Goal: Transaction & Acquisition: Purchase product/service

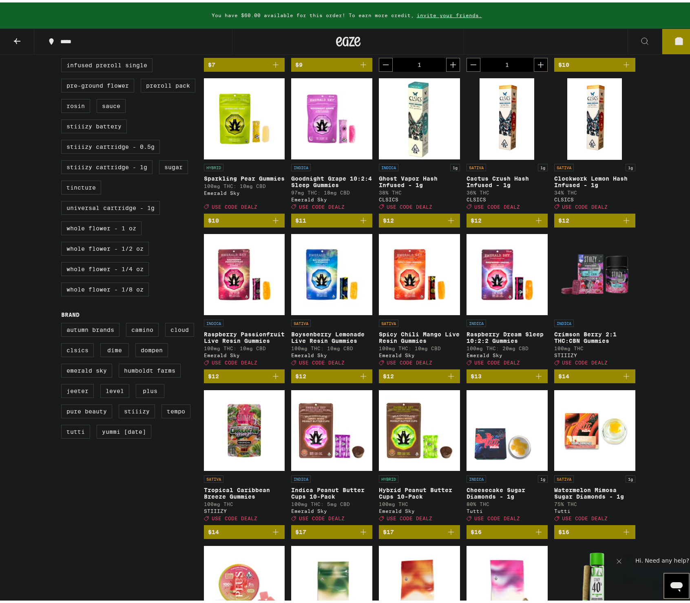
scroll to position [451, 0]
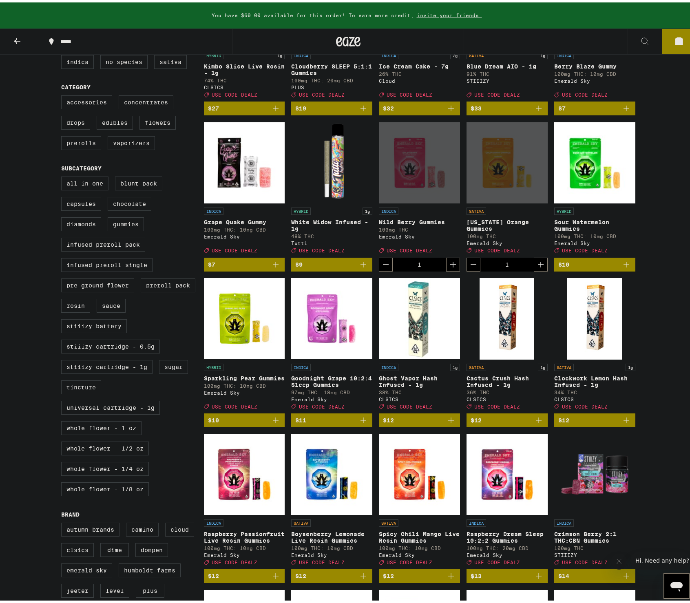
scroll to position [0, 0]
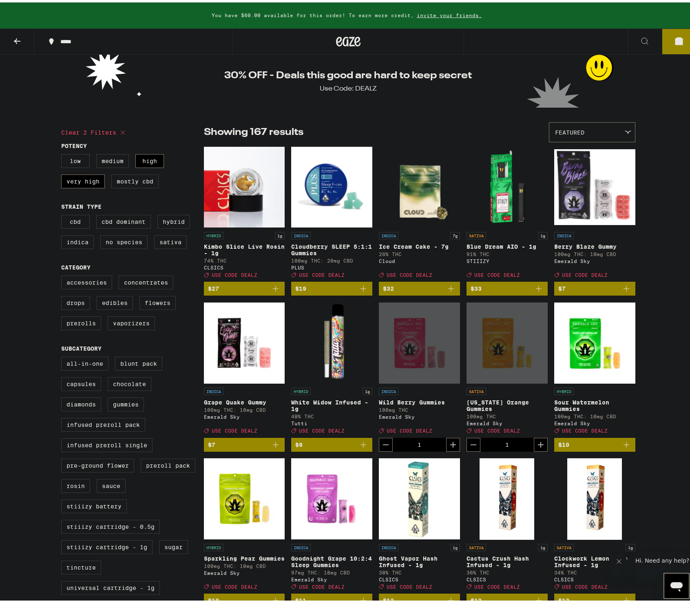
click at [599, 126] on div "Featured" at bounding box center [592, 129] width 86 height 19
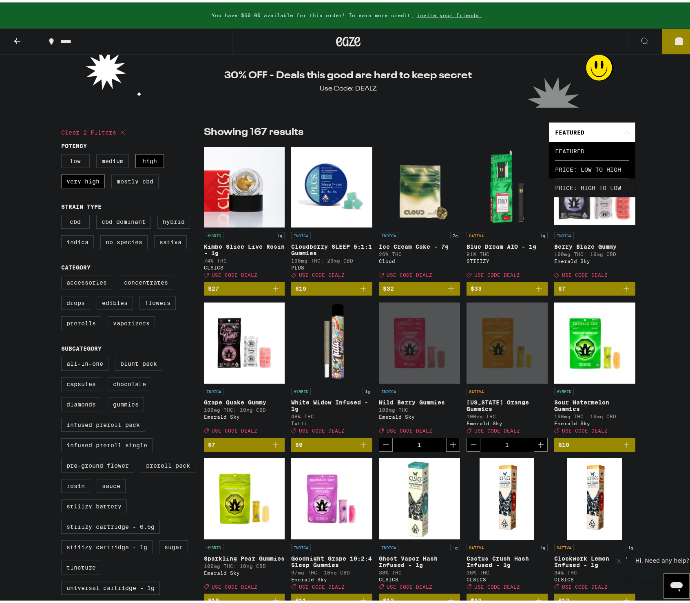
click at [589, 162] on span "Price: Low to High" at bounding box center [592, 167] width 74 height 18
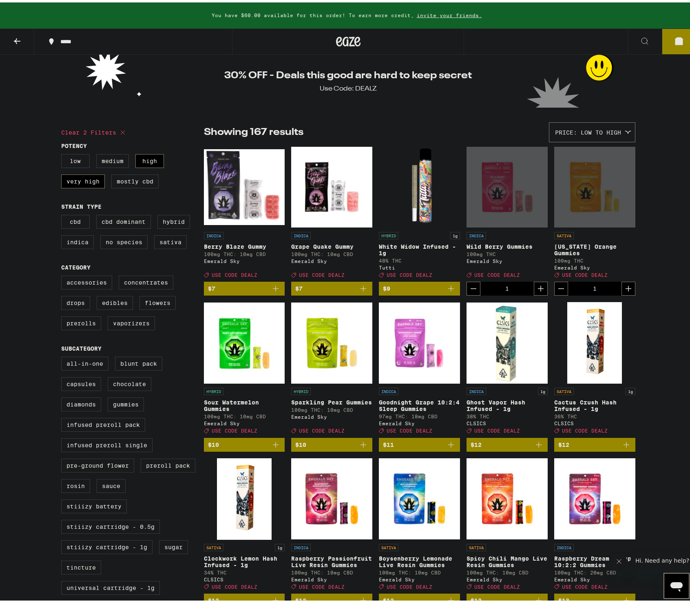
click at [271, 291] on icon "Add to bag" at bounding box center [276, 286] width 10 height 10
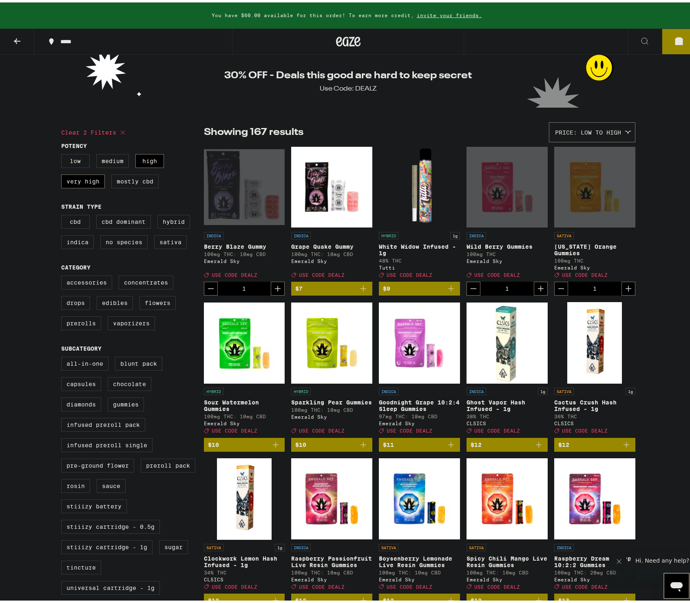
click at [664, 44] on button "6" at bounding box center [679, 38] width 34 height 25
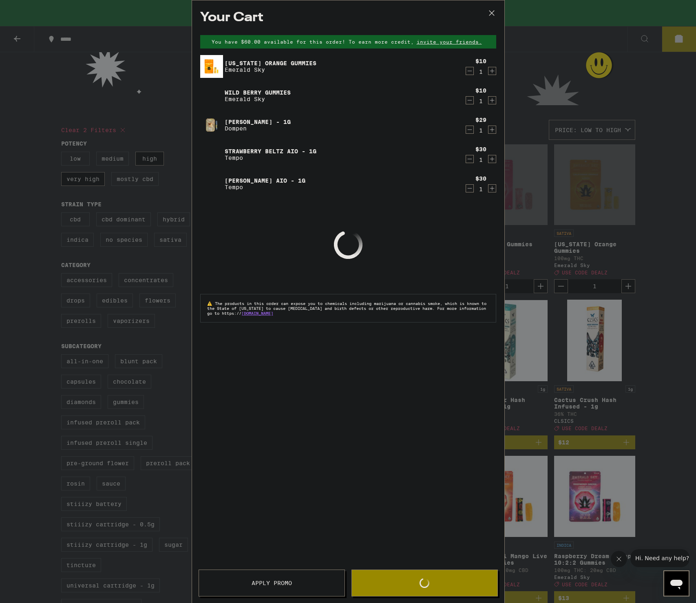
click at [41, 299] on div "Your Cart You have $60.00 available for this order! To earn more credit, invite…" at bounding box center [348, 301] width 696 height 603
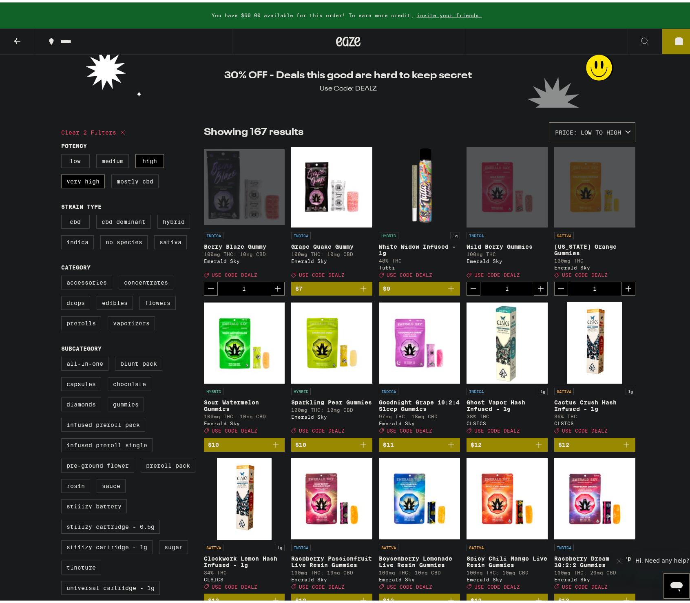
click at [267, 178] on div "Open page for Berry Blaze Gummy from Emerald Sky" at bounding box center [244, 185] width 81 height 82
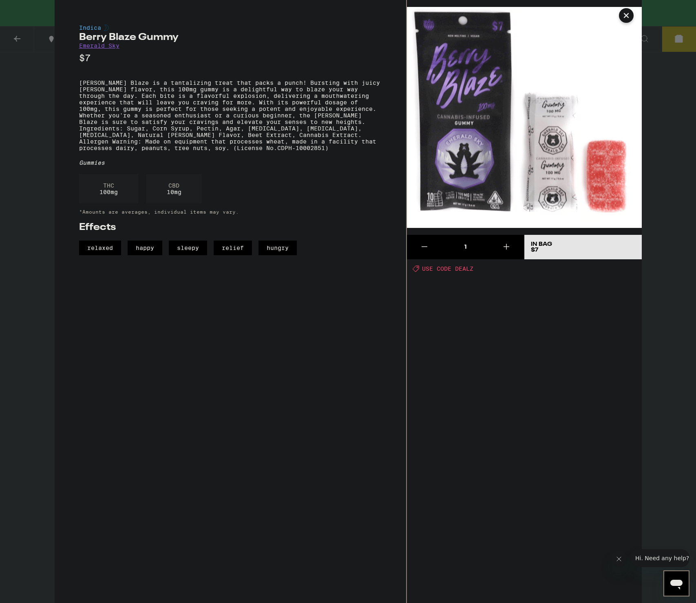
click at [478, 183] on img at bounding box center [524, 117] width 235 height 235
click at [37, 253] on div "Indica [PERSON_NAME] Blaze Gummy Emerald Sky $7 [PERSON_NAME] Blaze is a tantal…" at bounding box center [348, 301] width 696 height 603
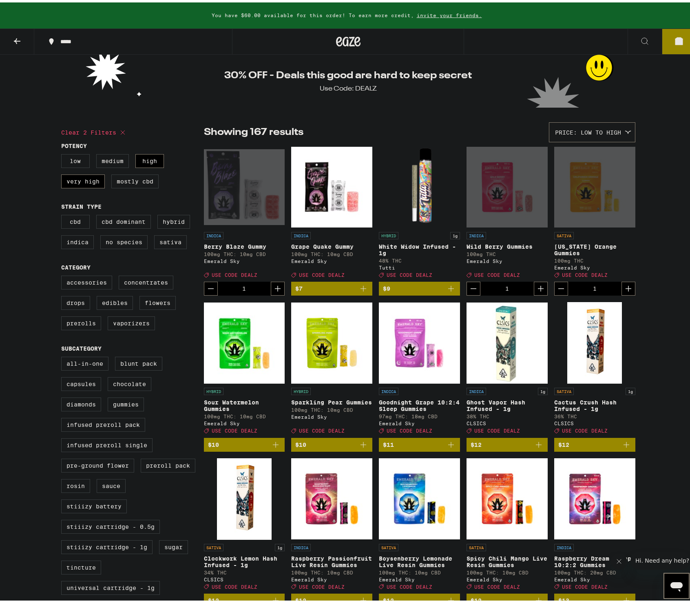
click at [209, 291] on icon "Decrement" at bounding box center [211, 286] width 10 height 10
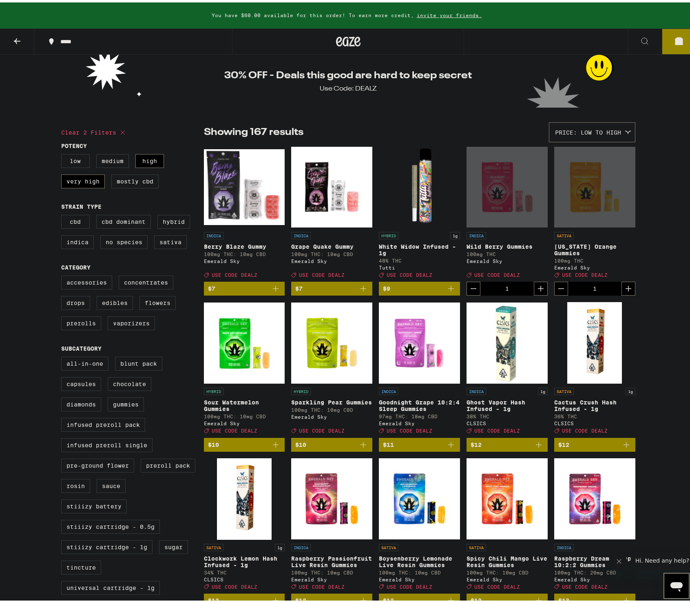
click at [433, 185] on img "Open page for White Widow Infused - 1g from Tutti" at bounding box center [419, 185] width 81 height 82
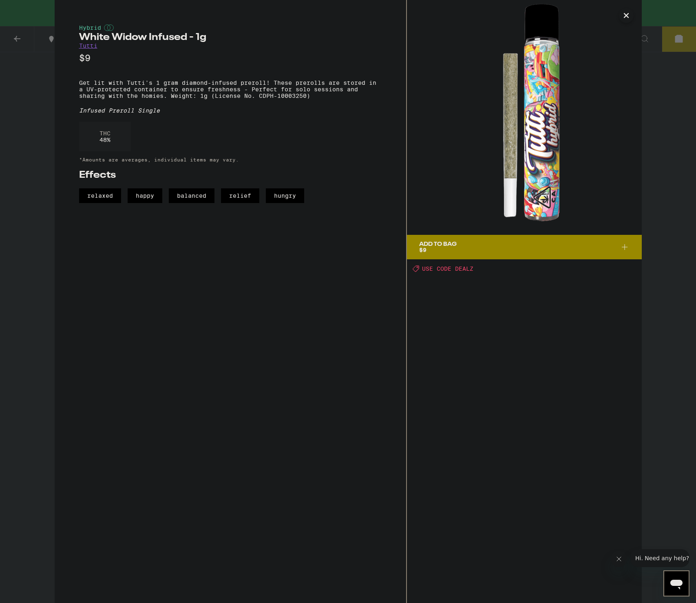
click at [46, 259] on div "Hybrid White Widow Infused - 1g Tutti $9 Get lit with Tutti's 1 gram diamond-in…" at bounding box center [348, 301] width 696 height 603
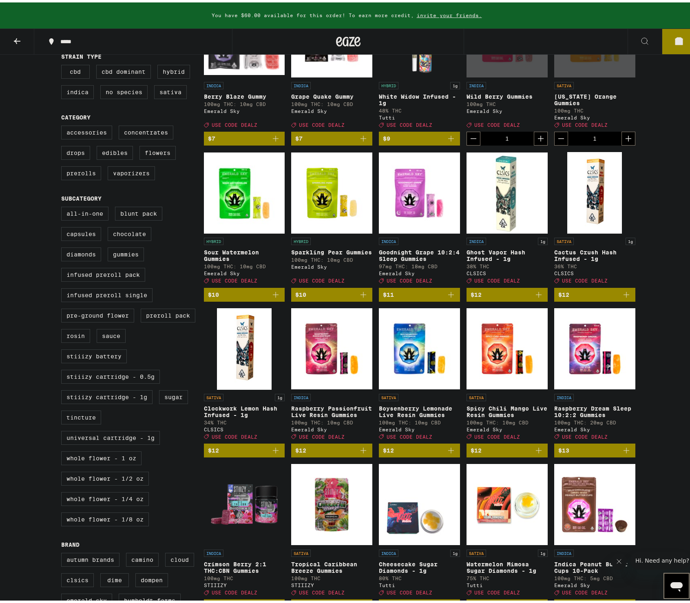
scroll to position [150, 0]
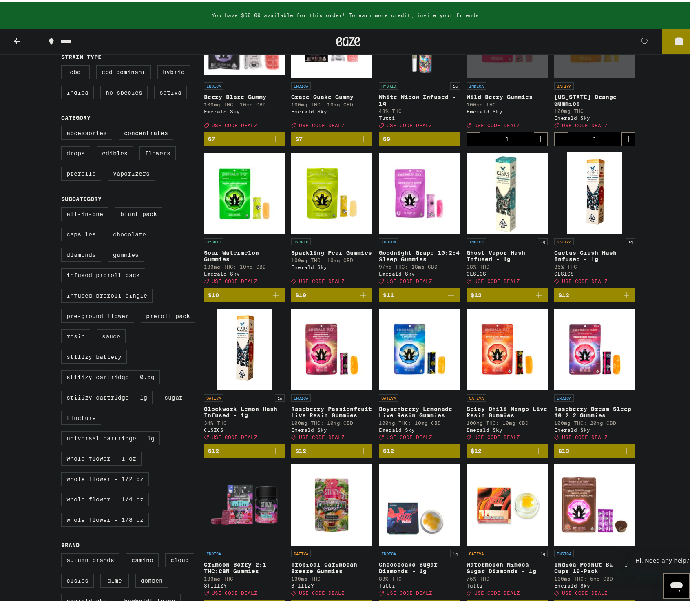
click at [514, 196] on img "Open page for Ghost Vapor Hash Infused - 1g from CLSICS" at bounding box center [506, 191] width 81 height 82
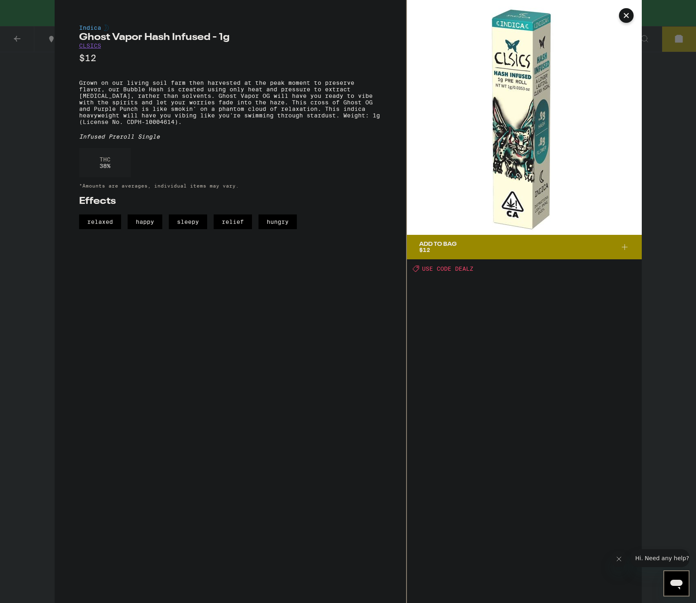
click at [2, 192] on div "Indica Ghost Vapor Hash Infused - 1g CLSICS $12 Grown on our living soil farm t…" at bounding box center [348, 301] width 696 height 603
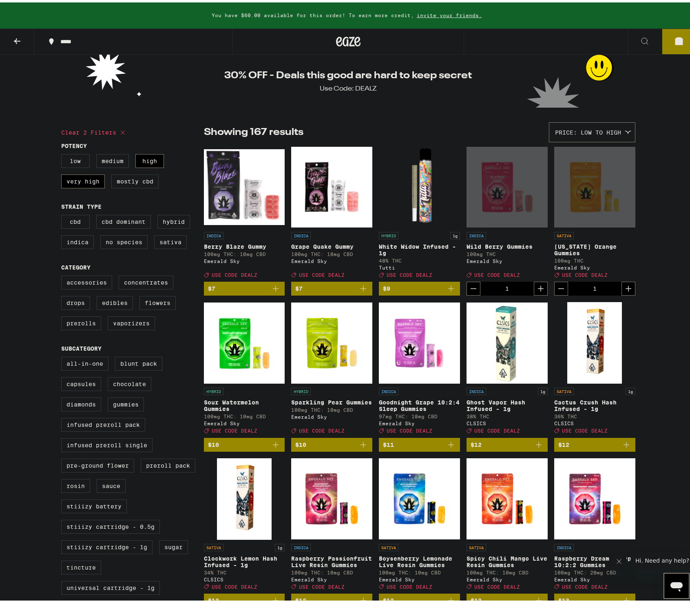
click at [676, 31] on button "5" at bounding box center [679, 38] width 34 height 25
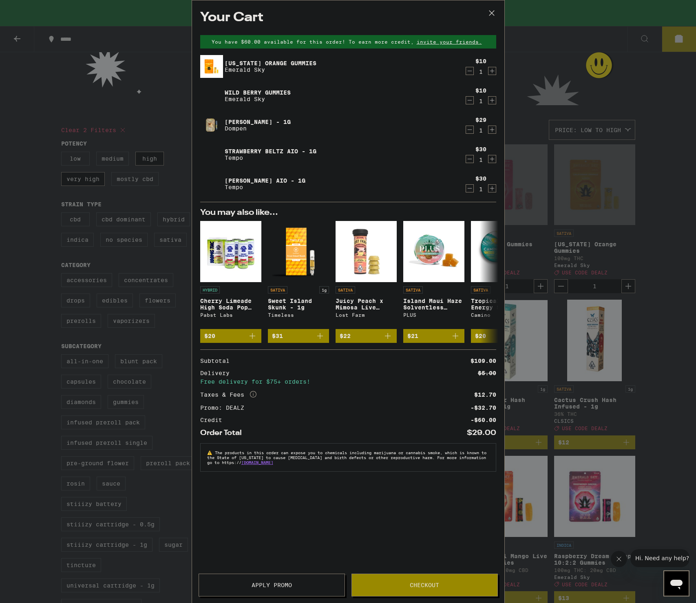
click at [660, 193] on div "Your Cart You have $60.00 available for this order! To earn more credit, invite…" at bounding box center [348, 301] width 696 height 603
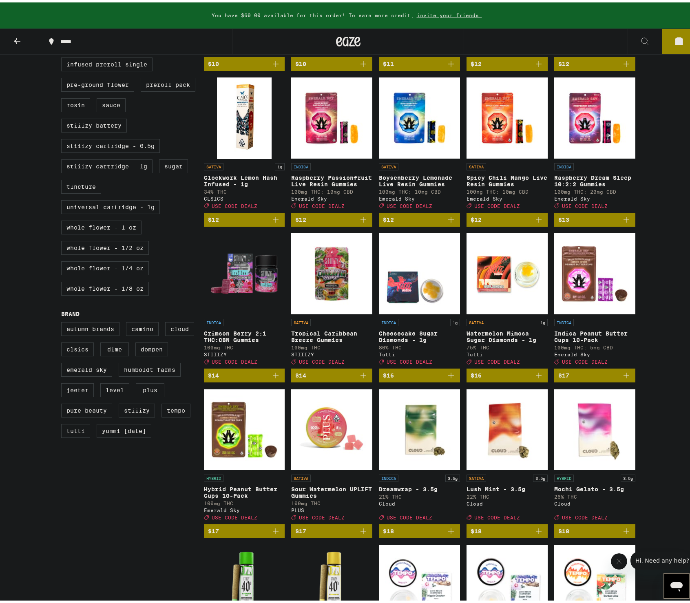
scroll to position [539, 0]
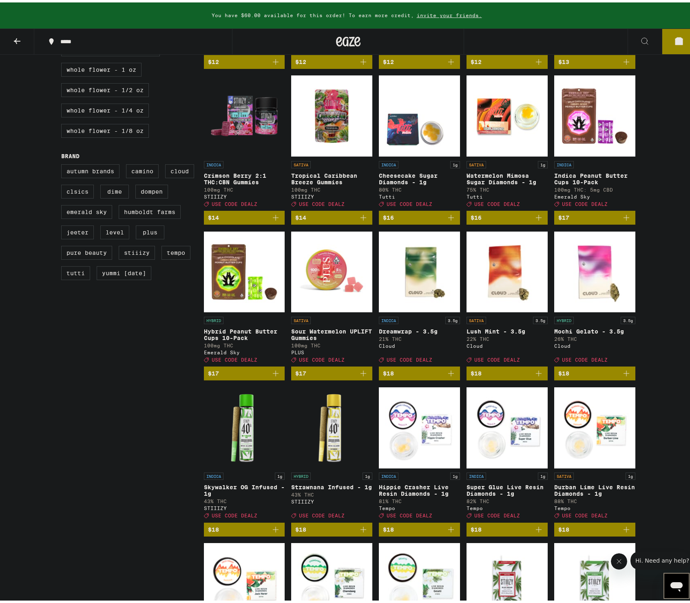
click at [364, 376] on icon "Add to bag" at bounding box center [363, 371] width 10 height 10
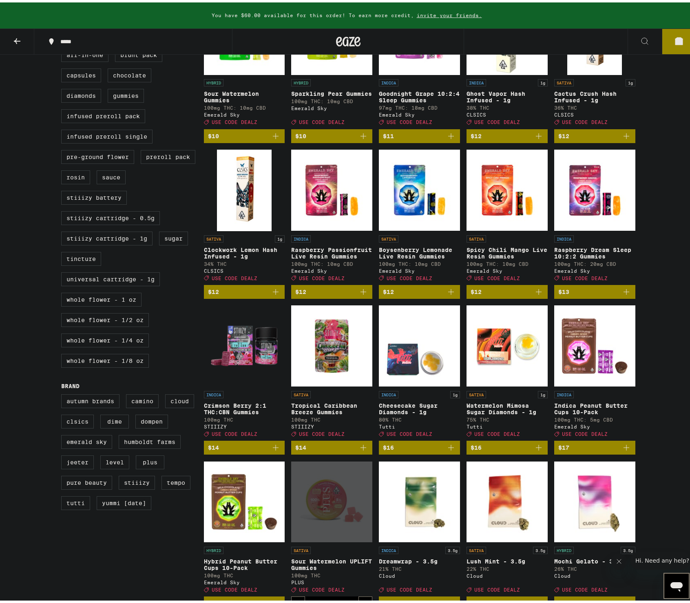
scroll to position [0, 0]
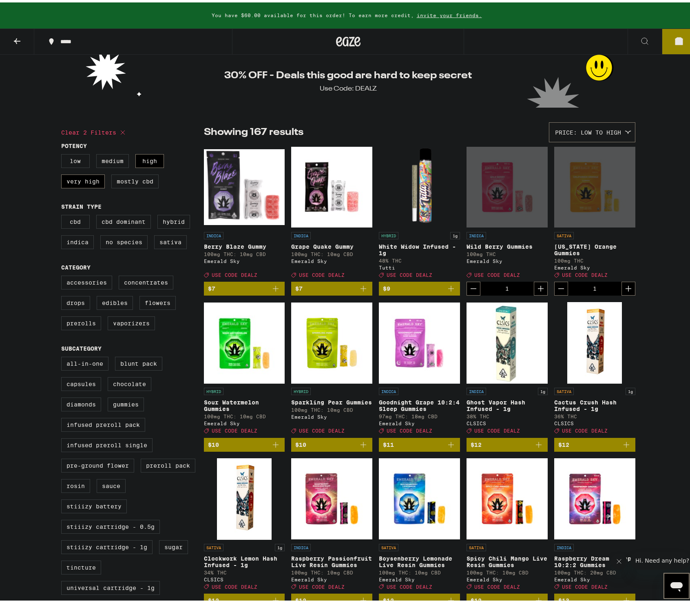
click at [468, 291] on icon "Decrement" at bounding box center [473, 286] width 10 height 10
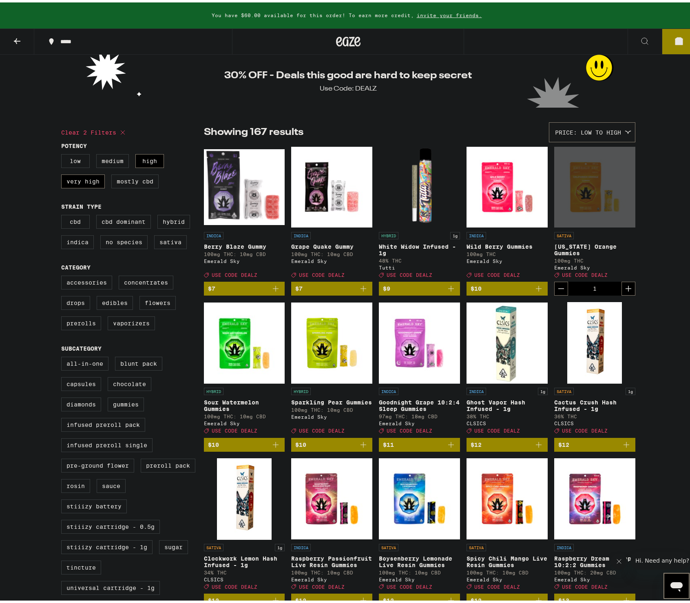
click at [675, 42] on icon at bounding box center [678, 38] width 7 height 7
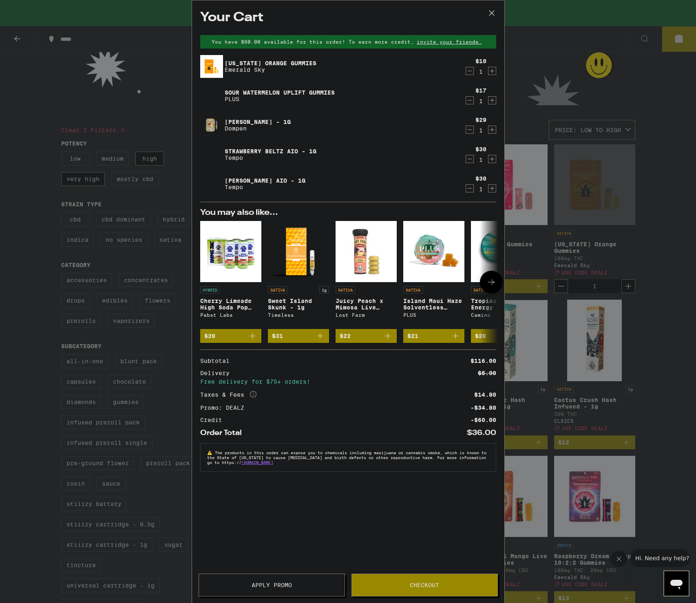
click at [231, 254] on img "Open page for Cherry Limeade High Soda Pop 25mg - 4 Pack from Pabst Labs" at bounding box center [230, 251] width 61 height 61
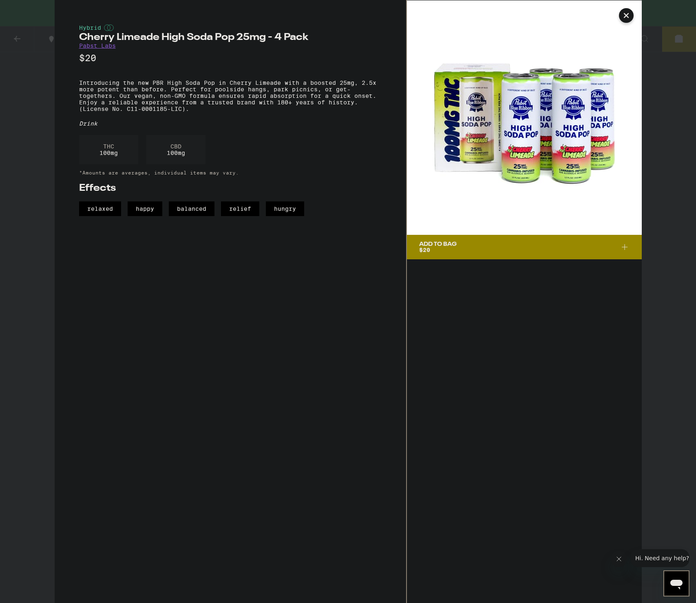
click at [43, 57] on div "Hybrid Cherry Limeade High Soda Pop 25mg - 4 Pack Pabst Labs $20 Introducing th…" at bounding box center [348, 301] width 696 height 603
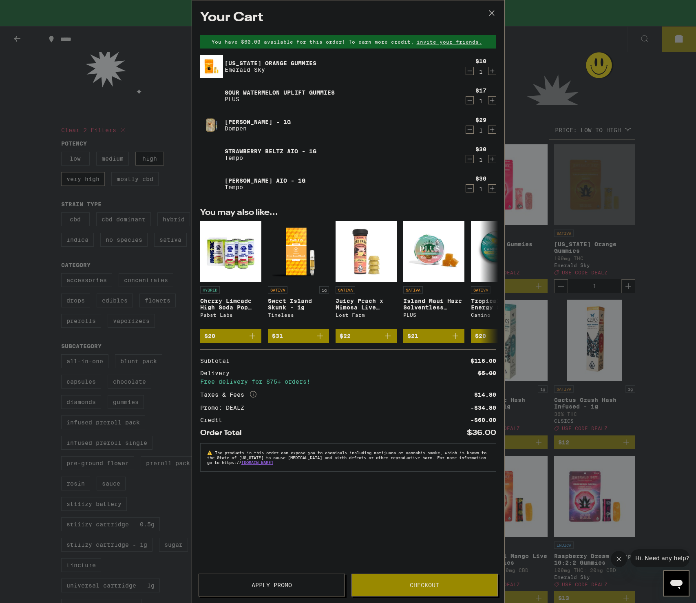
click at [6, 42] on div "Your Cart You have $60.00 available for this order! To earn more credit, invite…" at bounding box center [348, 301] width 696 height 603
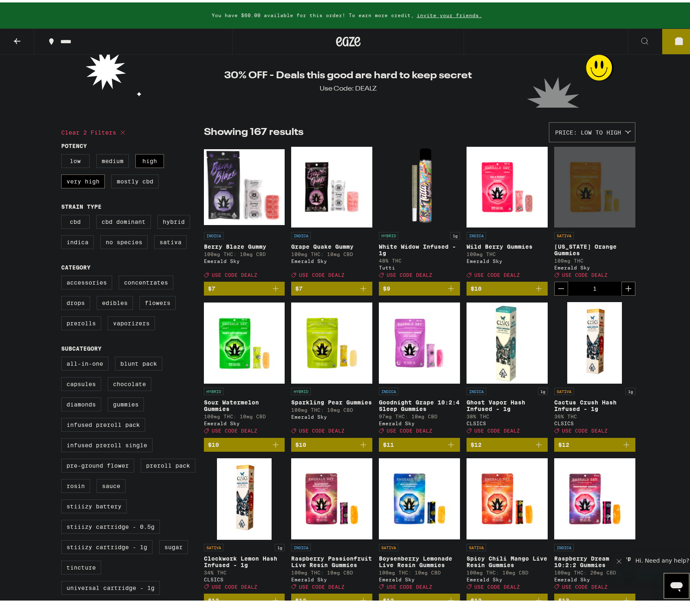
click at [11, 40] on button at bounding box center [17, 39] width 34 height 26
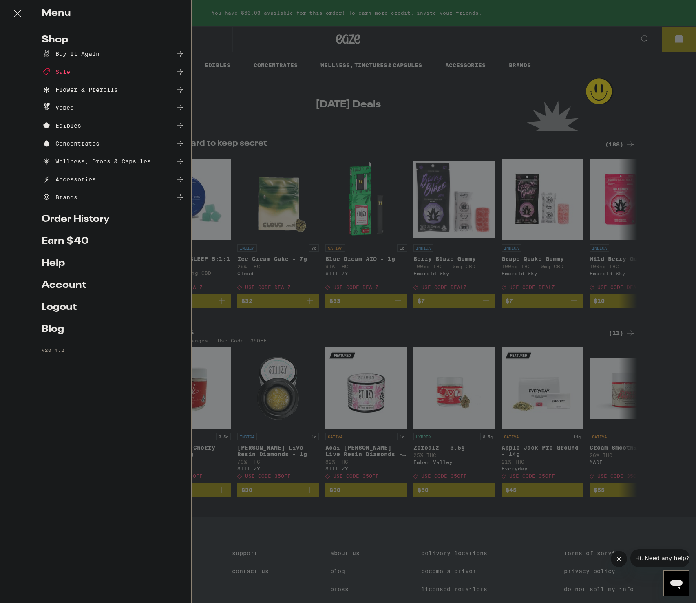
click at [278, 104] on div "Menu Shop Buy It Again Sale Flower & Prerolls Vapes Edibles Concentrates Wellne…" at bounding box center [348, 301] width 696 height 603
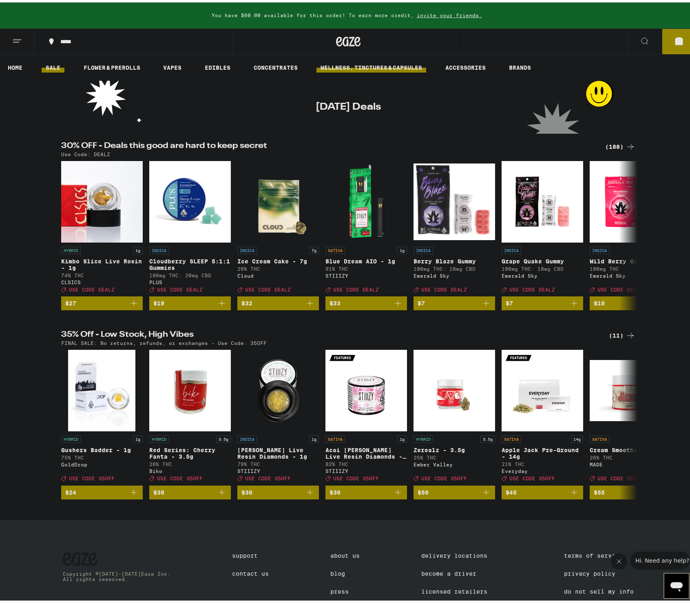
click at [398, 68] on link "WELLNESS, TINCTURES & CAPSULES" at bounding box center [371, 65] width 110 height 10
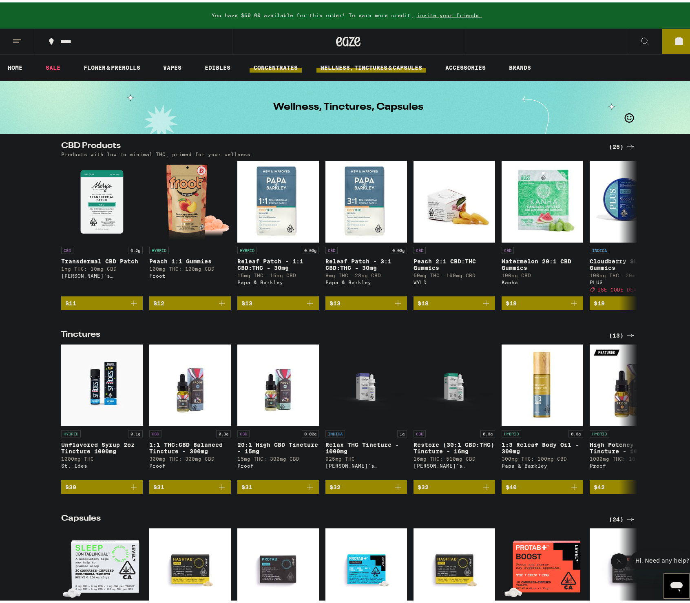
click at [273, 64] on link "CONCENTRATES" at bounding box center [275, 65] width 52 height 10
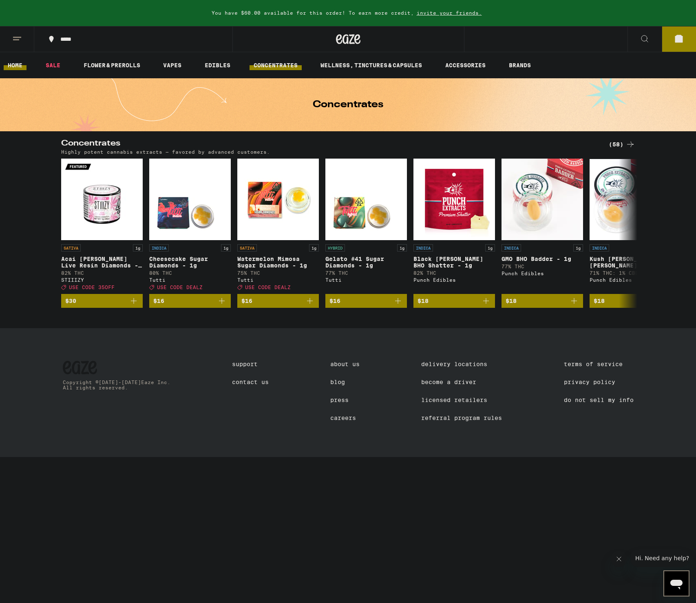
click at [24, 68] on link "HOME" at bounding box center [15, 65] width 23 height 10
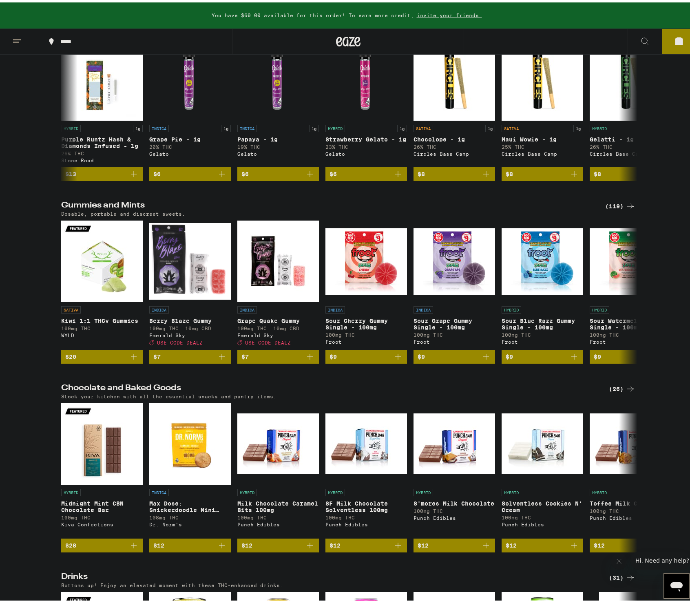
scroll to position [2837, 0]
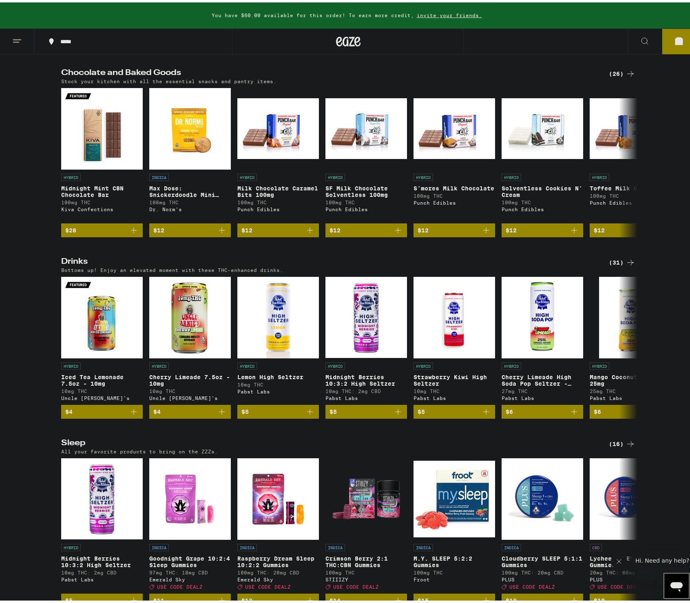
click at [609, 265] on div "(31)" at bounding box center [622, 260] width 26 height 10
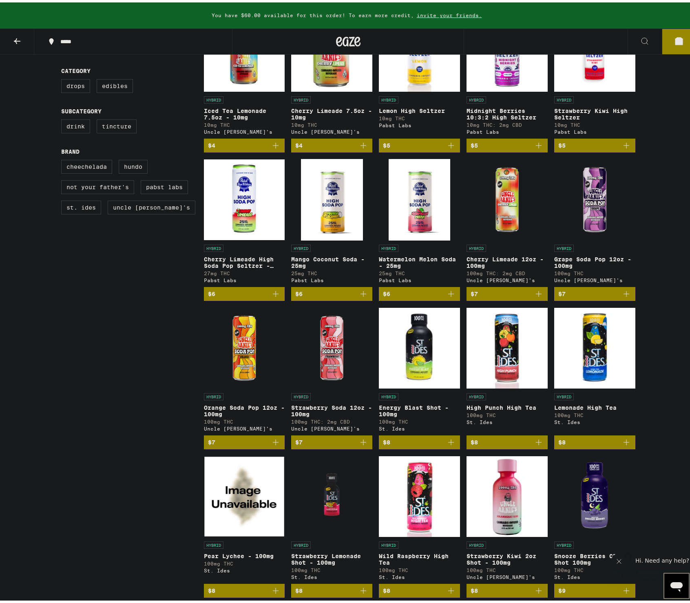
scroll to position [154, 0]
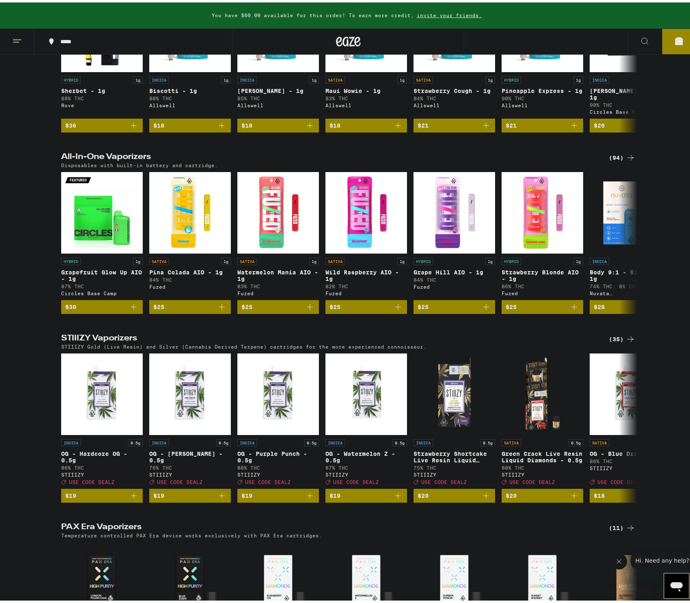
scroll to position [1469, 0]
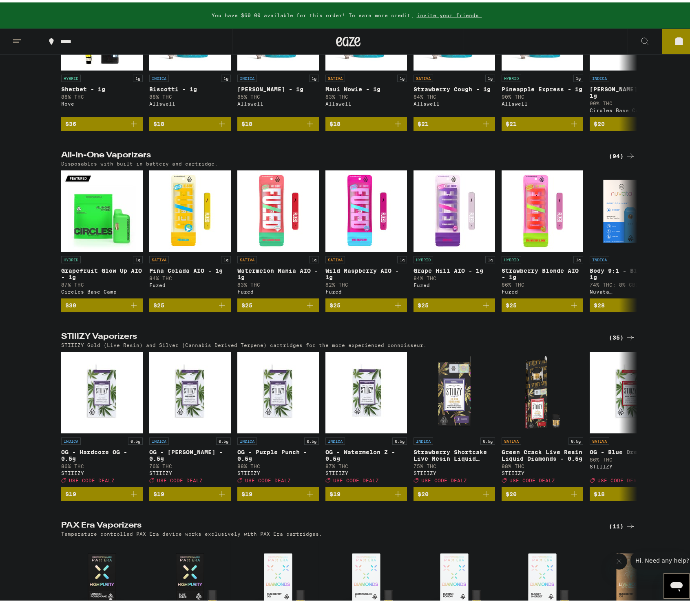
click at [625, 159] on icon at bounding box center [630, 154] width 10 height 10
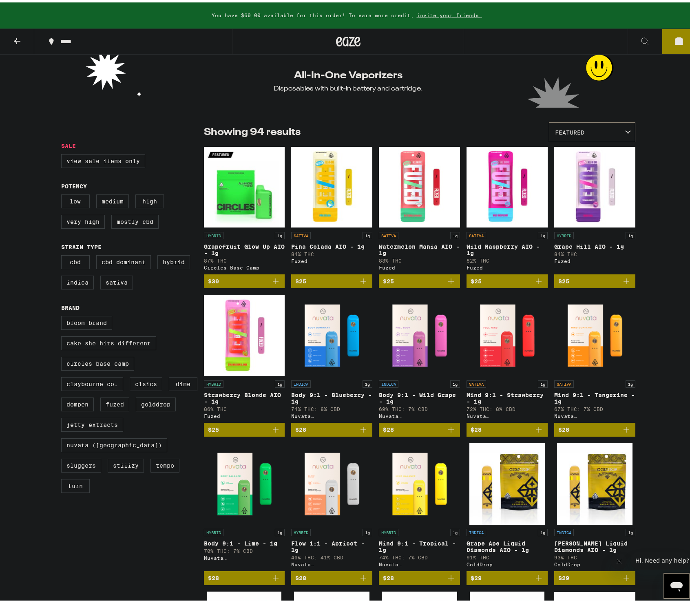
click at [24, 39] on button at bounding box center [17, 39] width 34 height 26
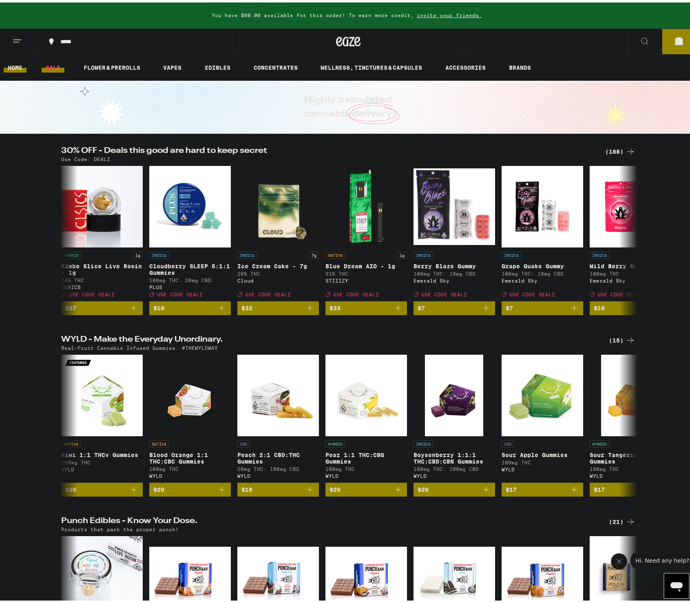
click at [54, 61] on link "SALE" at bounding box center [53, 65] width 23 height 10
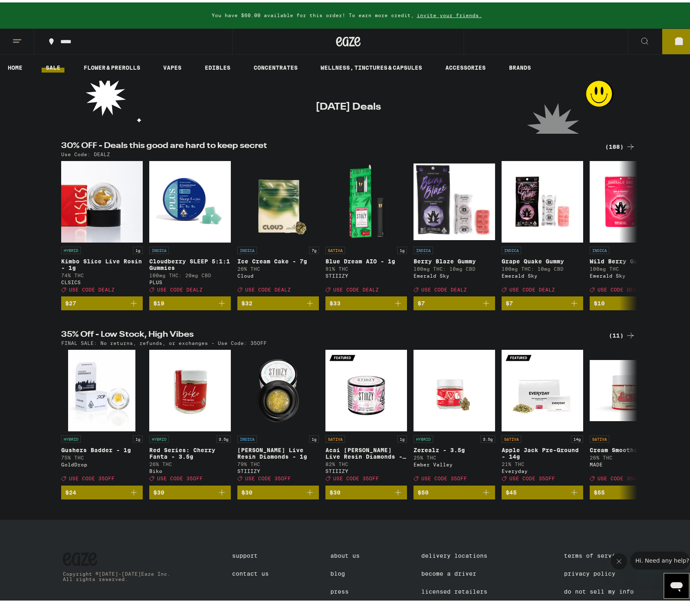
click at [627, 338] on icon at bounding box center [630, 333] width 10 height 10
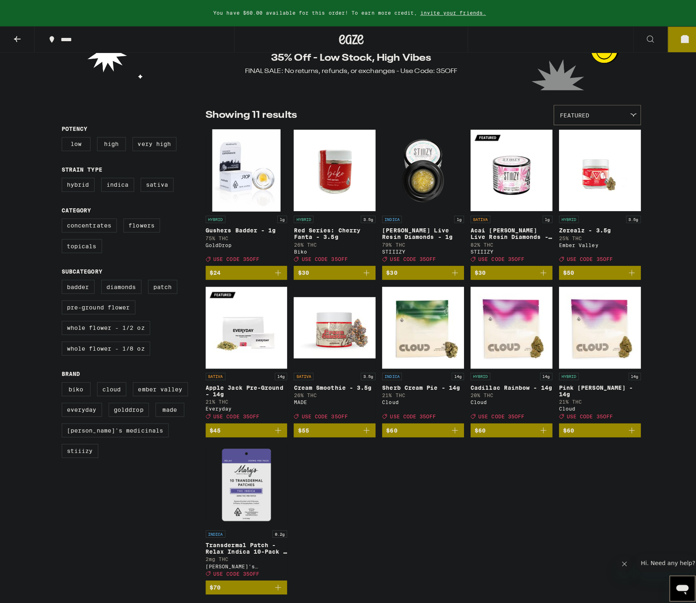
scroll to position [81, 0]
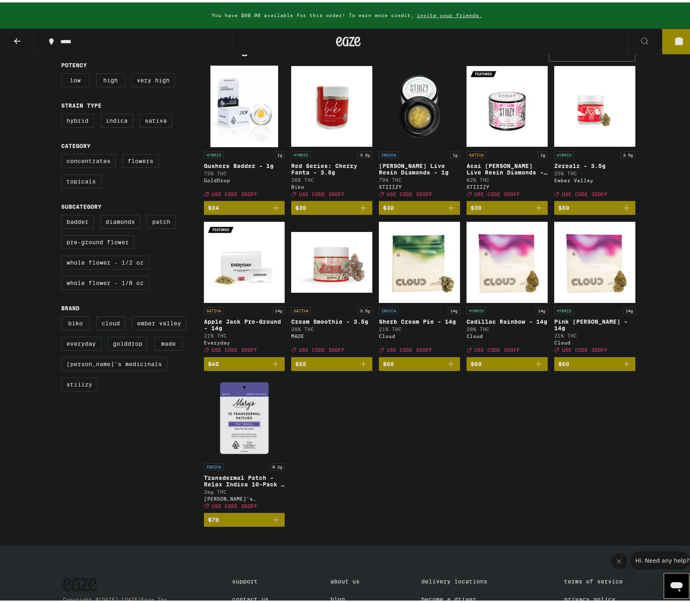
click at [259, 421] on img "Open page for Transdermal Patch - Relax Indica 10-Pack - 200mg from Mary's Medi…" at bounding box center [244, 416] width 81 height 82
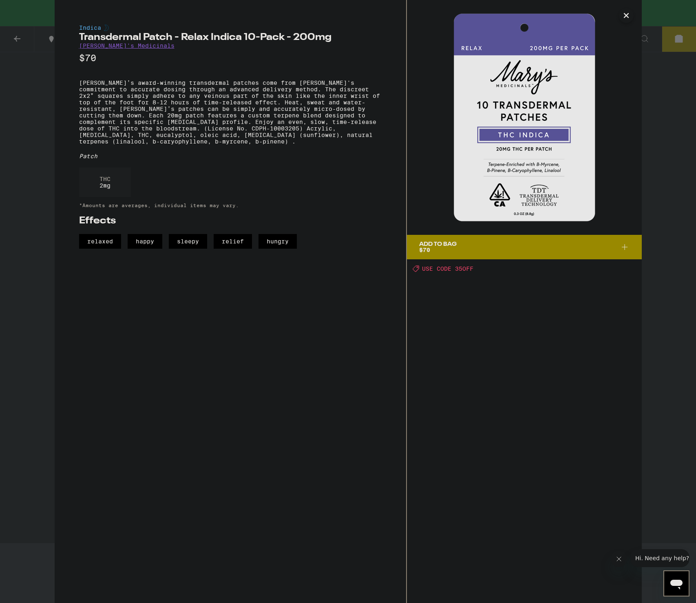
click at [40, 295] on div "Indica Transdermal Patch - Relax Indica 10-Pack - 200mg [PERSON_NAME]'s Medicin…" at bounding box center [348, 301] width 696 height 603
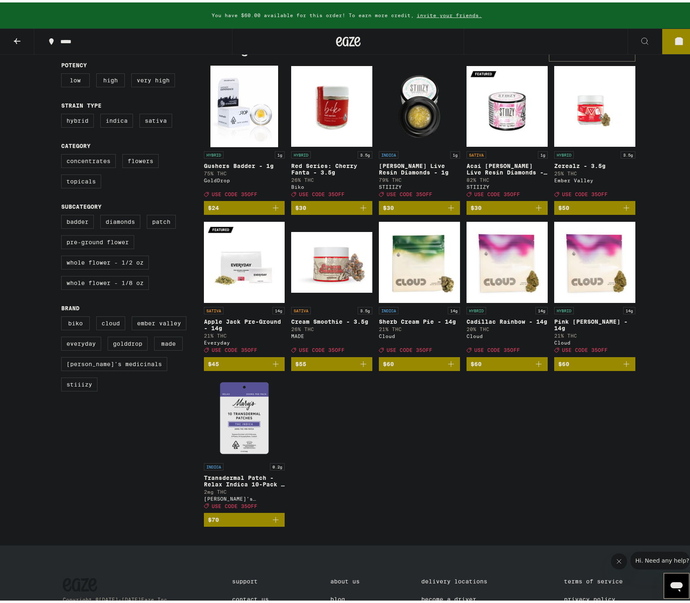
click at [689, 32] on button "5" at bounding box center [679, 38] width 34 height 25
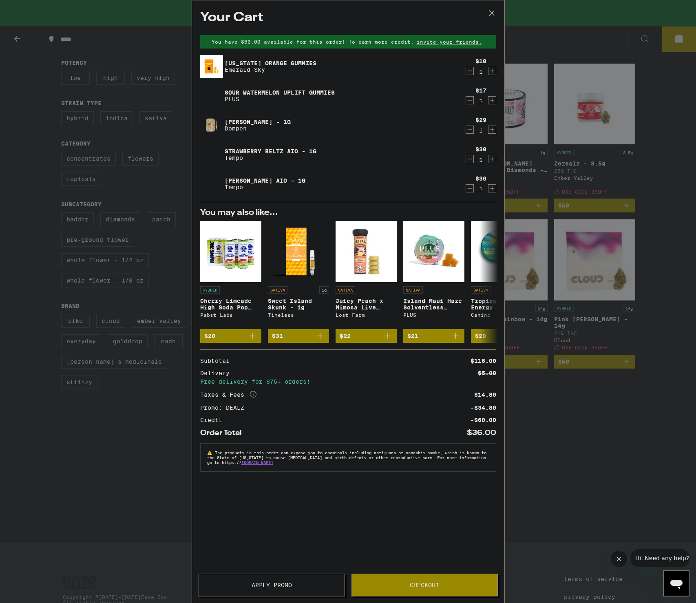
click at [431, 583] on span "Checkout" at bounding box center [424, 585] width 29 height 6
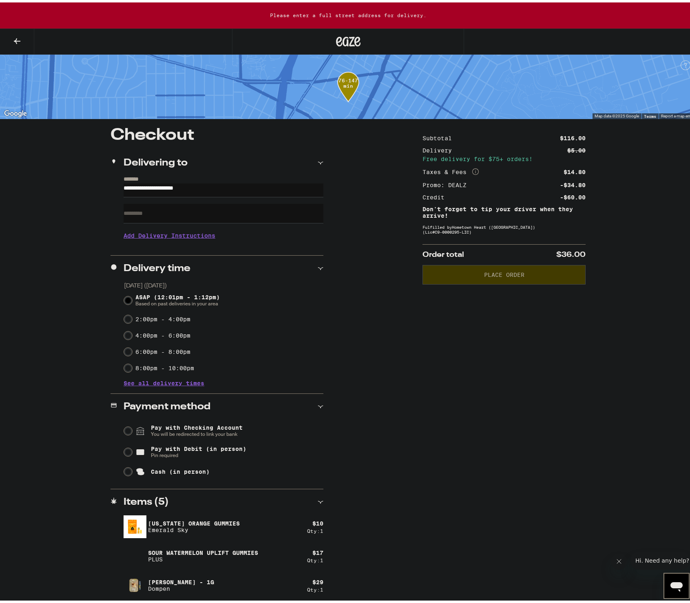
click at [174, 183] on input "**********" at bounding box center [224, 188] width 200 height 14
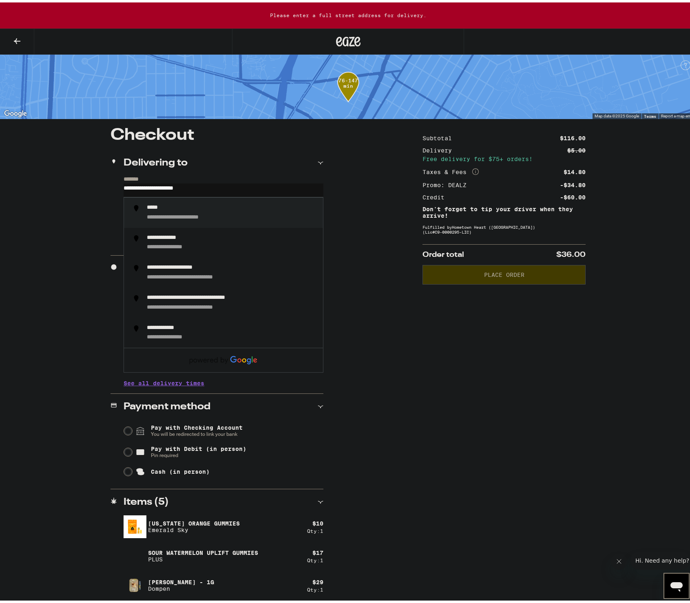
click at [174, 183] on input "**********" at bounding box center [224, 188] width 200 height 14
click at [296, 211] on div "**********" at bounding box center [232, 210] width 170 height 17
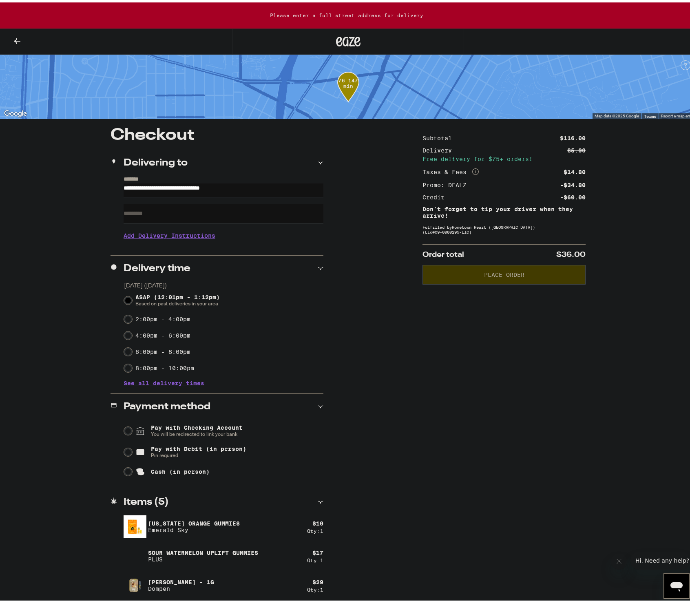
type input "**********"
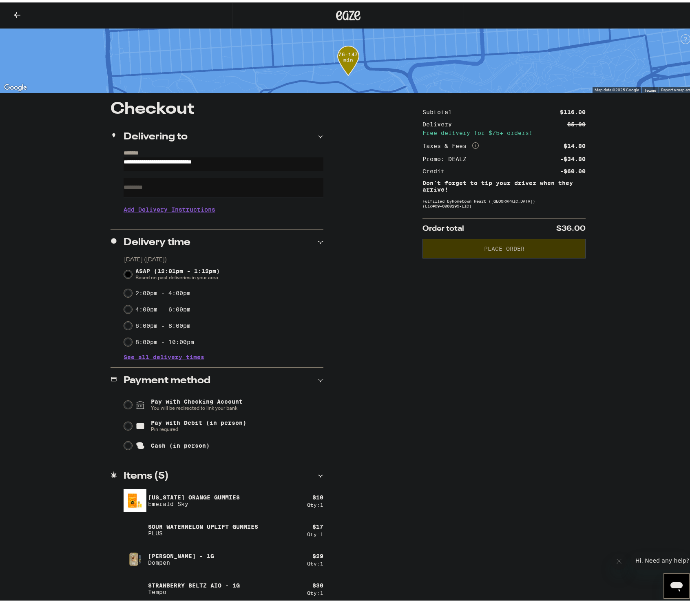
click at [415, 307] on div "**********" at bounding box center [348, 366] width 587 height 535
click at [160, 290] on label "2:00pm - 4:00pm" at bounding box center [162, 290] width 55 height 7
click at [132, 290] on input "2:00pm - 4:00pm" at bounding box center [128, 291] width 8 height 8
radio input "true"
click at [479, 360] on div "Subtotal $116.00 Delivery $5.00 Free delivery for $75+ orders! Taxes & Fees Mor…" at bounding box center [503, 366] width 163 height 535
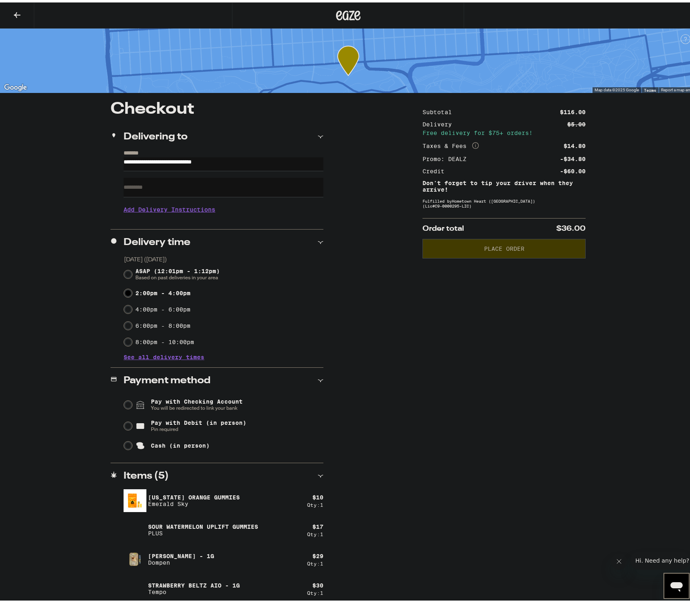
click at [170, 439] on div "Cash (in person)" at bounding box center [223, 443] width 199 height 18
click at [173, 446] on span "Cash (in person)" at bounding box center [180, 443] width 59 height 7
click at [132, 447] on input "Cash (in person)" at bounding box center [128, 443] width 8 height 8
radio input "true"
click at [478, 458] on div "Subtotal $116.00 Delivery $5.00 Free delivery for $75+ orders! Taxes & Fees Mor…" at bounding box center [503, 366] width 163 height 535
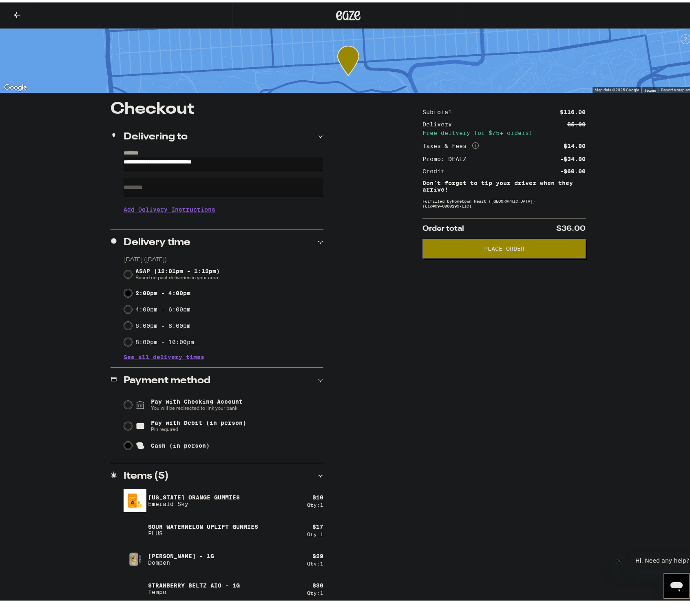
click at [498, 455] on div "Subtotal $116.00 Delivery $5.00 Free delivery for $75+ orders! Taxes & Fees Mor…" at bounding box center [503, 366] width 163 height 535
click at [175, 210] on h3 "Add Delivery Instructions" at bounding box center [224, 207] width 200 height 19
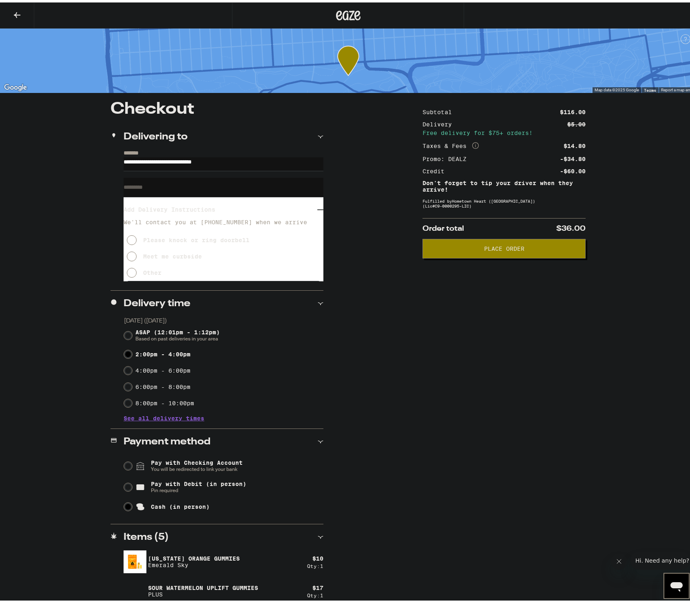
click at [215, 241] on div "Please knock or ring doorbell" at bounding box center [196, 237] width 106 height 7
click at [200, 258] on div "Please knock or ring doorbell Meet me curbside Other" at bounding box center [224, 250] width 200 height 55
click at [181, 261] on button "Meet me curbside" at bounding box center [164, 254] width 75 height 16
click at [221, 212] on h3 "Add Delivery Instructions" at bounding box center [221, 207] width 194 height 19
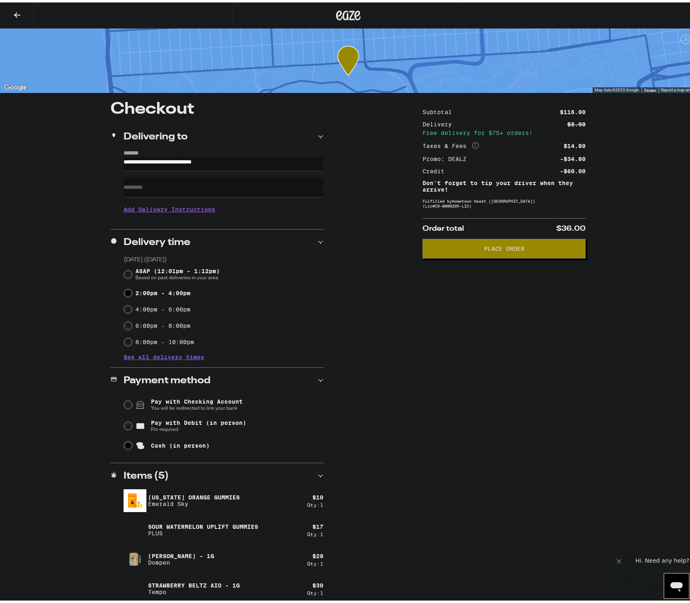
click at [573, 403] on div "Subtotal $116.00 Delivery $5.00 Free delivery for $75+ orders! Taxes & Fees Mor…" at bounding box center [503, 366] width 163 height 535
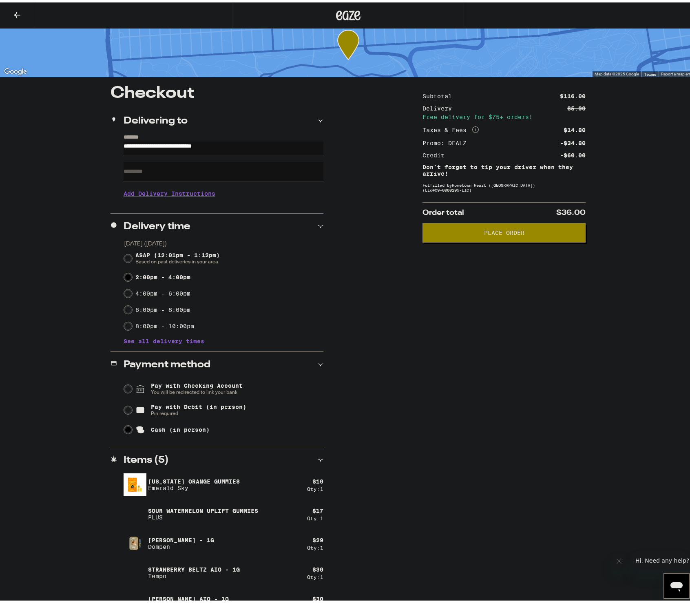
scroll to position [31, 0]
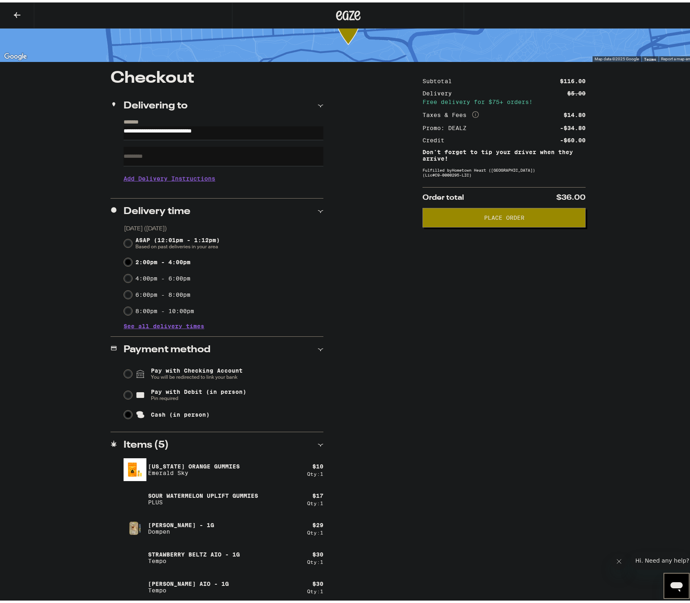
click at [551, 223] on button "Place Order" at bounding box center [503, 215] width 163 height 20
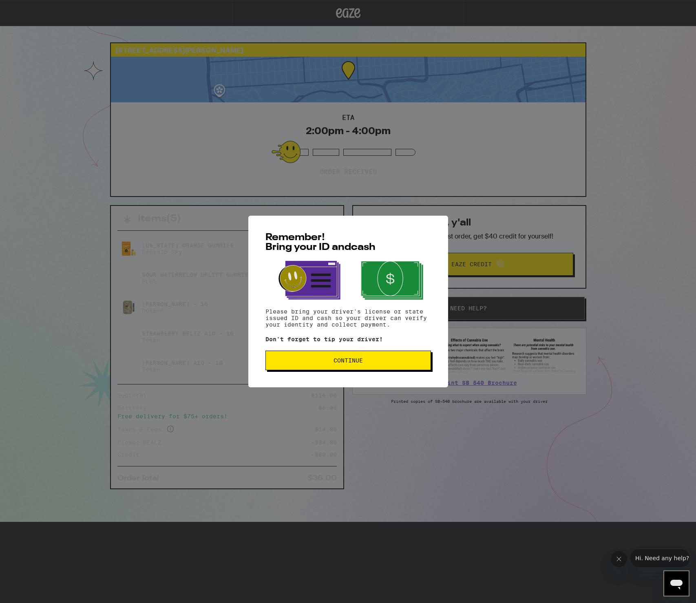
click at [323, 369] on button "Continue" at bounding box center [348, 361] width 166 height 20
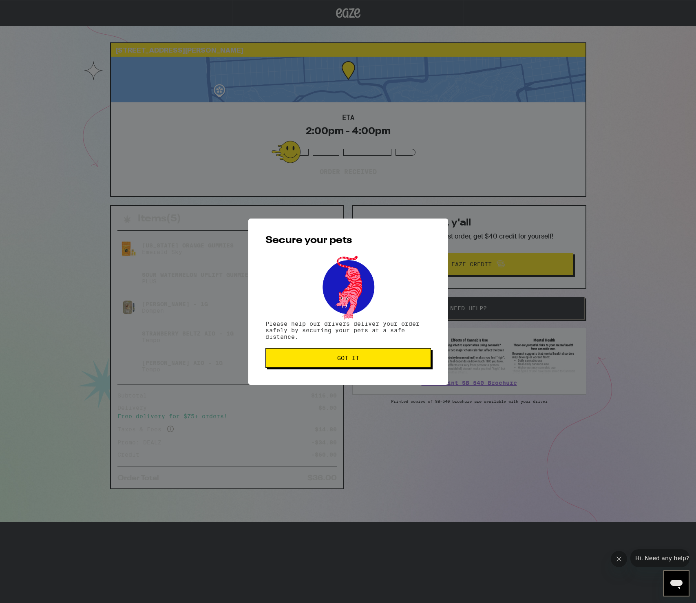
click at [376, 366] on button "Got it" at bounding box center [348, 358] width 166 height 20
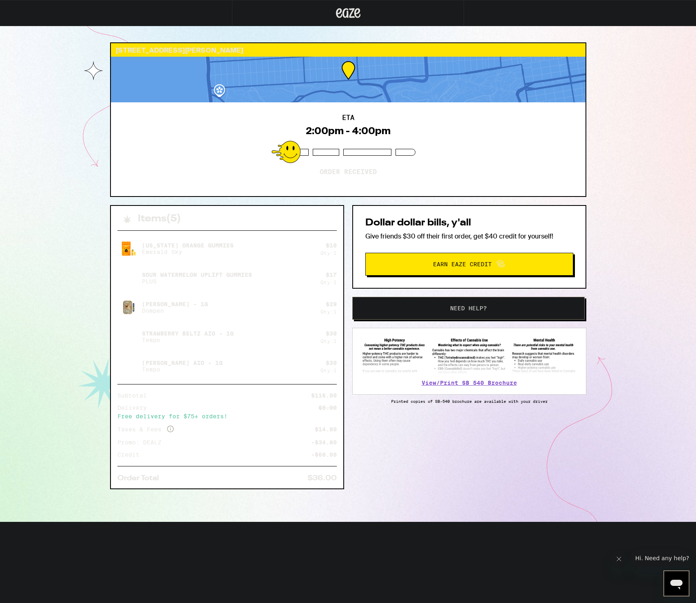
click at [386, 501] on div "Items ( 5 ) [US_STATE] Orange Gummies Emerald Sky $ 10 Qty: 1 Sour Watermelon U…" at bounding box center [348, 363] width 476 height 317
